Goal: Find specific page/section: Find specific page/section

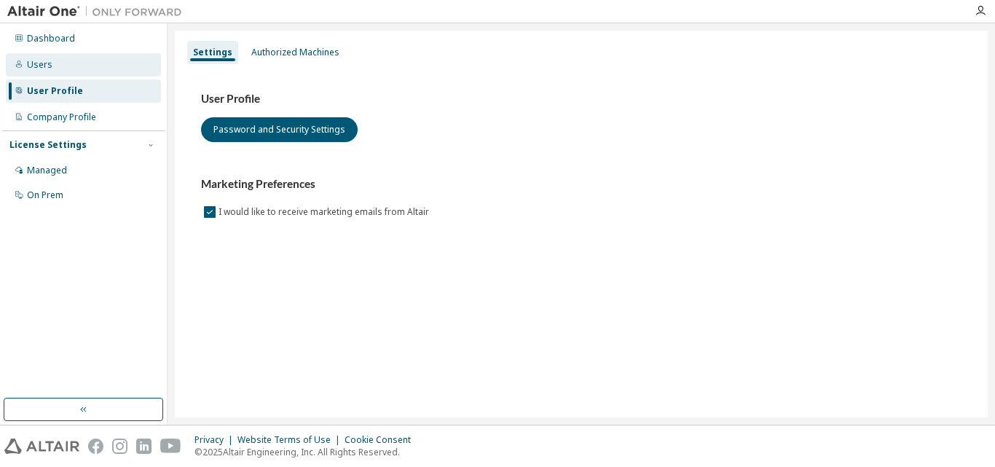
click at [39, 62] on div "Users" at bounding box center [39, 65] width 25 height 12
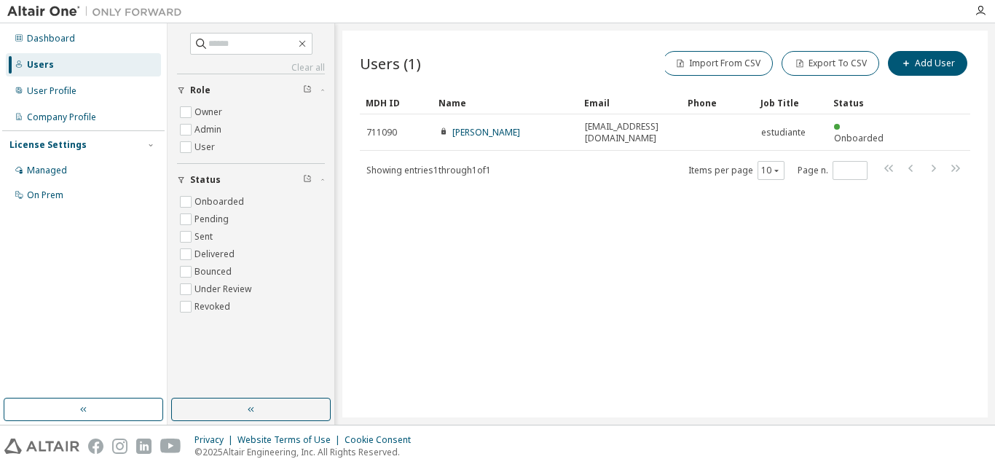
click at [639, 182] on div "Users (1) Import From CSV Export To CSV Add User Clear Load Save Save As Field …" at bounding box center [664, 224] width 645 height 387
click at [28, 167] on div "Managed" at bounding box center [47, 171] width 40 height 12
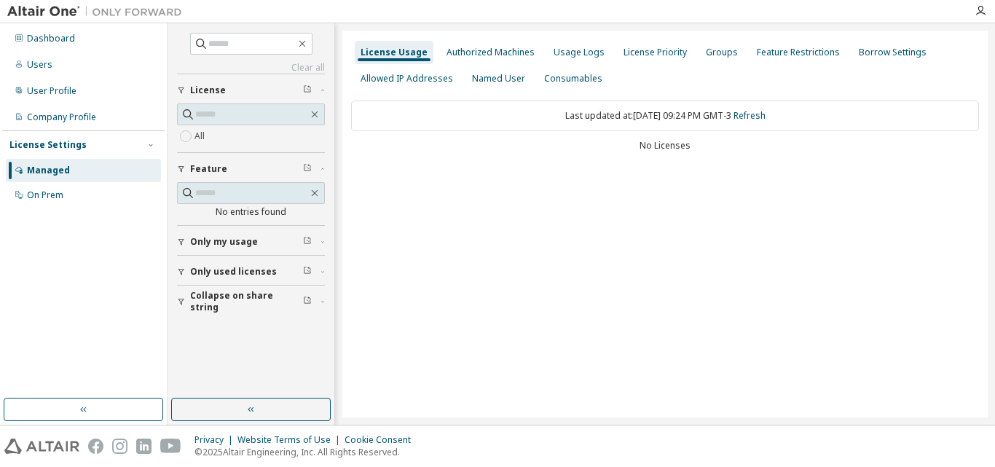
click at [621, 216] on div "License Usage Authorized Machines Usage Logs License Priority Groups Feature Re…" at bounding box center [664, 224] width 645 height 387
